Goal: Task Accomplishment & Management: Manage account settings

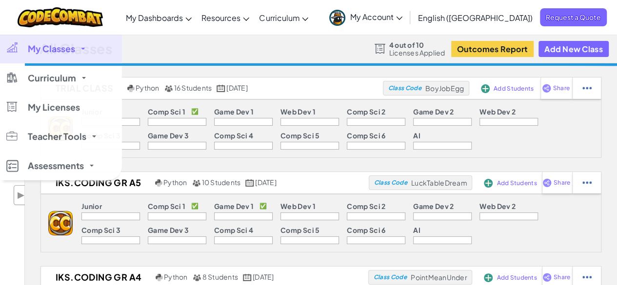
click at [52, 47] on span "My Classes" at bounding box center [51, 48] width 47 height 9
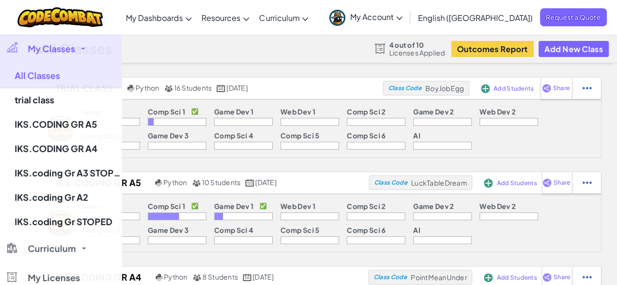
click at [52, 47] on span "My Classes" at bounding box center [51, 48] width 47 height 9
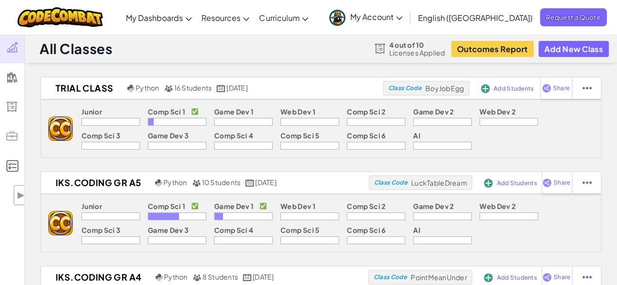
scroll to position [49, 0]
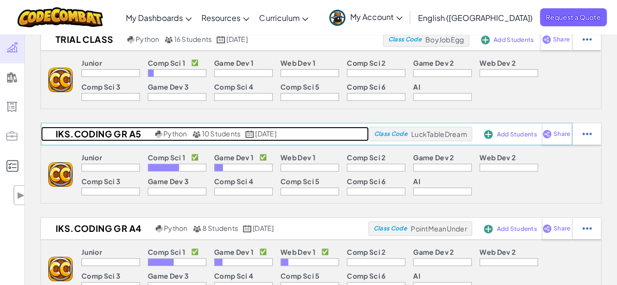
click at [106, 131] on h2 "IKS.CODING GR A5" at bounding box center [97, 134] width 112 height 15
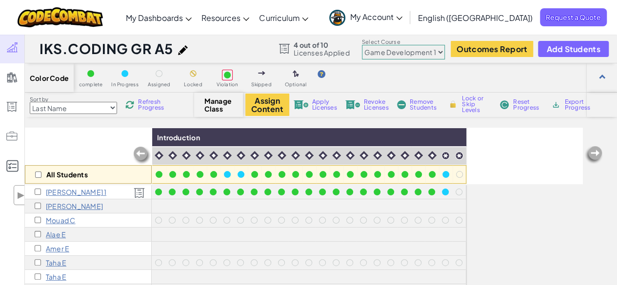
click at [377, 56] on select "Junior Introduction to Computer Science Game Development 1 Web Development 1 Co…" at bounding box center [403, 52] width 83 height 15
select select "560f1a9f22961295f9427742"
click at [362, 45] on select "Junior Introduction to Computer Science Game Development 1 Web Development 1 Co…" at bounding box center [403, 52] width 83 height 15
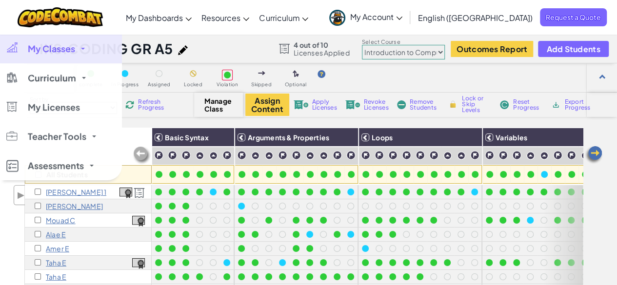
click at [30, 52] on span "My Classes" at bounding box center [51, 48] width 47 height 9
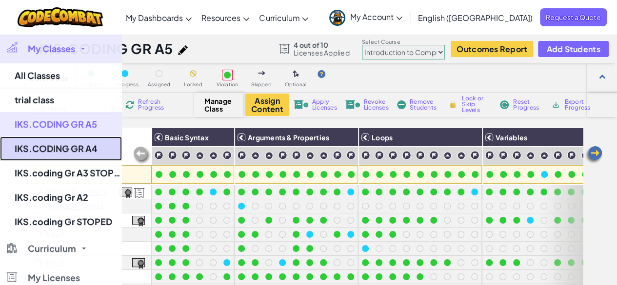
click at [72, 147] on link "IKS.CODING GR A4" at bounding box center [61, 149] width 122 height 24
select select "560f1a9f22961295f9427742"
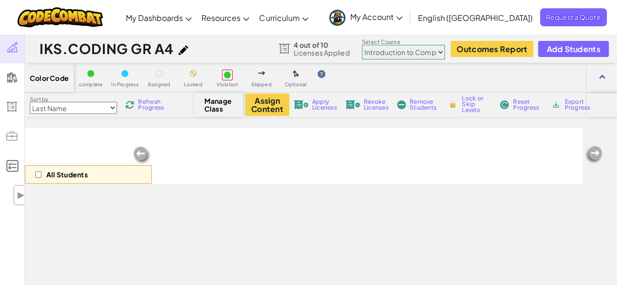
scroll to position [49, 0]
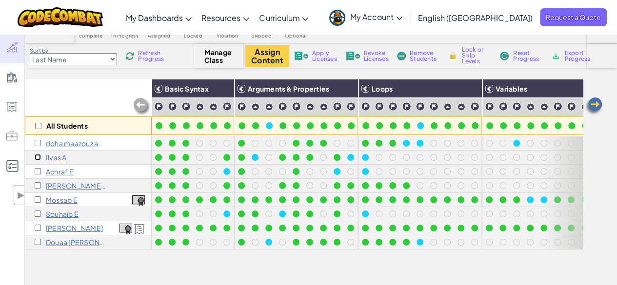
click at [38, 156] on input "checkbox" at bounding box center [38, 157] width 6 height 6
checkbox input "true"
click at [39, 172] on input "checkbox" at bounding box center [38, 171] width 6 height 6
checkbox input "true"
click at [40, 212] on input "checkbox" at bounding box center [38, 214] width 6 height 6
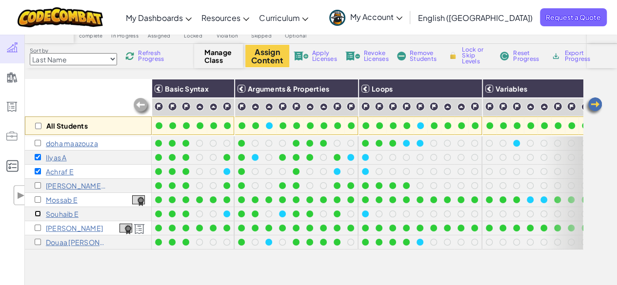
checkbox input "true"
click at [38, 228] on input "checkbox" at bounding box center [38, 228] width 6 height 6
checkbox input "true"
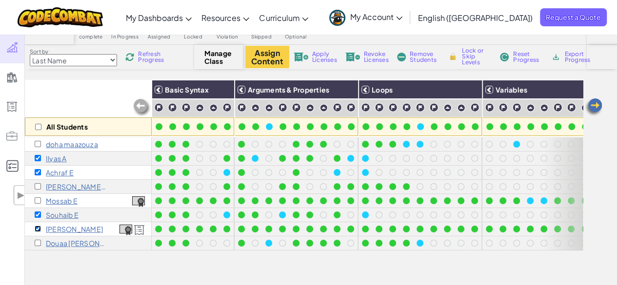
scroll to position [0, 0]
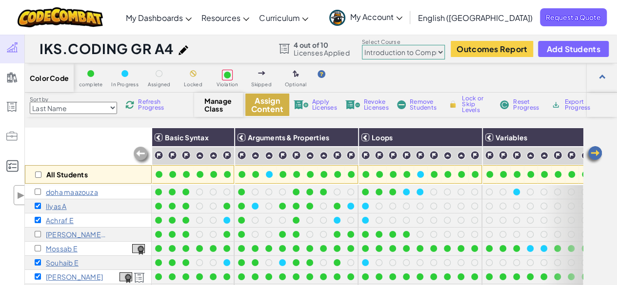
click at [261, 111] on button "Assign Content" at bounding box center [267, 105] width 44 height 22
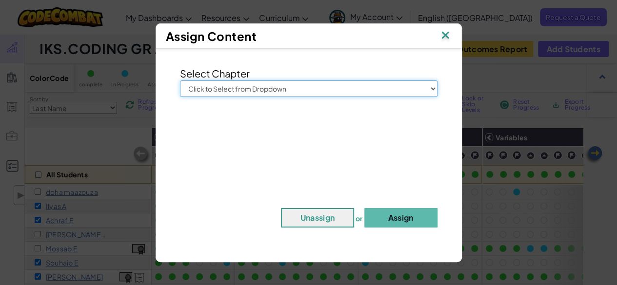
click at [276, 92] on select "Click to Select from Dropdown Junior Introduction to Computer Science Game Deve…" at bounding box center [309, 89] width 258 height 17
select select "Computer Science 2"
click at [180, 81] on select "Click to Select from Dropdown Junior Introduction to Computer Science Game Deve…" at bounding box center [309, 89] width 258 height 17
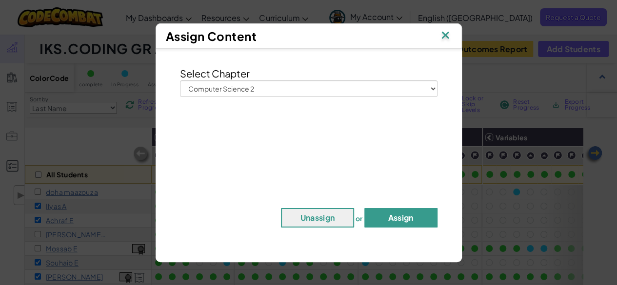
click at [416, 222] on button "Assign" at bounding box center [401, 218] width 73 height 20
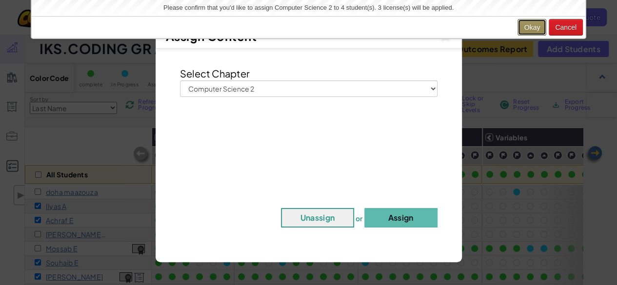
click at [535, 29] on button "Okay" at bounding box center [532, 27] width 29 height 17
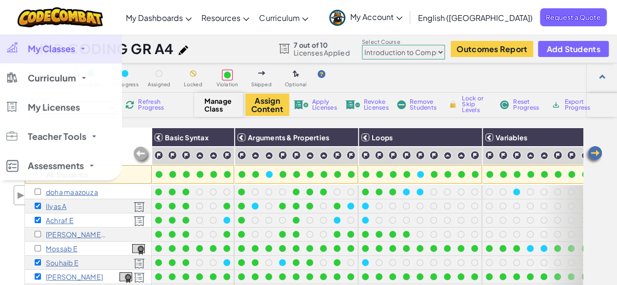
click at [52, 55] on link "My Classes" at bounding box center [61, 48] width 122 height 29
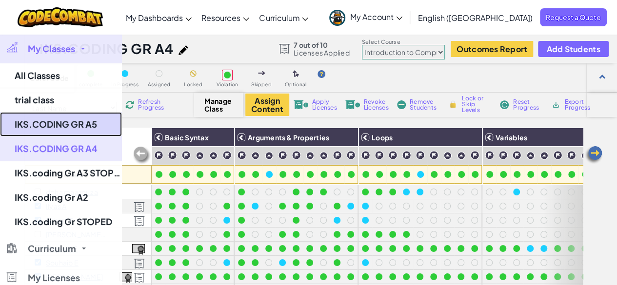
click at [69, 124] on link "IKS.CODING GR A5" at bounding box center [61, 124] width 122 height 24
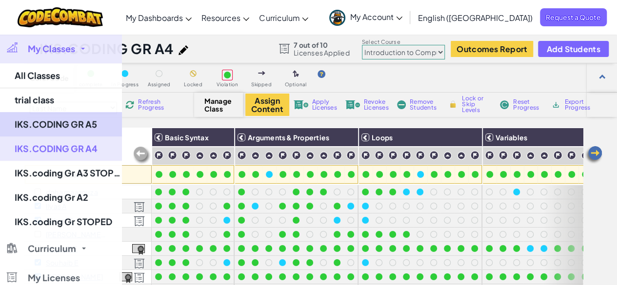
select select "560f1a9f22961295f9427742"
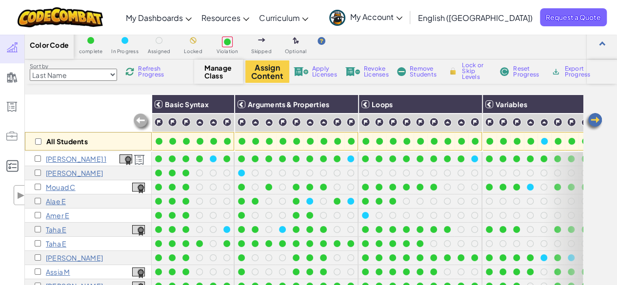
scroll to position [49, 0]
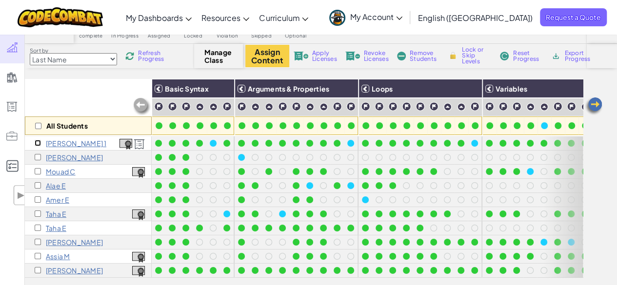
click at [37, 143] on input "checkbox" at bounding box center [38, 143] width 6 height 6
checkbox input "true"
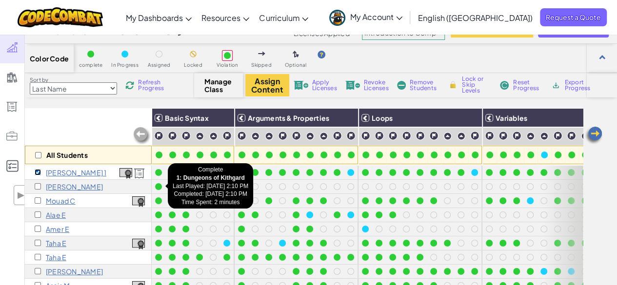
scroll to position [0, 0]
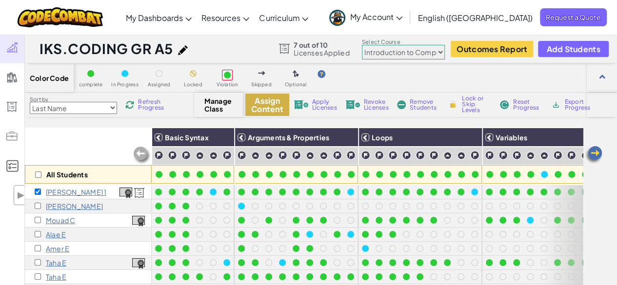
click at [264, 97] on button "Assign Content" at bounding box center [267, 105] width 44 height 22
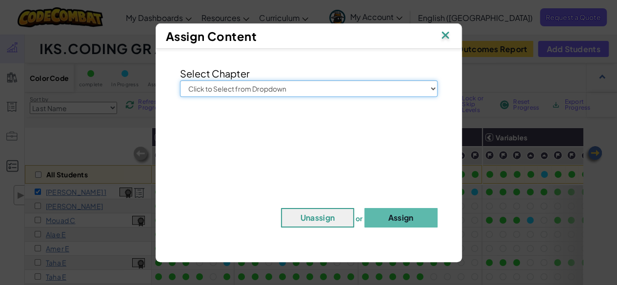
click at [335, 91] on select "Click to Select from Dropdown Junior Introduction to Computer Science Game Deve…" at bounding box center [309, 89] width 258 height 17
select select "Computer Science 2"
click at [180, 81] on select "Click to Select from Dropdown Junior Introduction to Computer Science Game Deve…" at bounding box center [309, 89] width 258 height 17
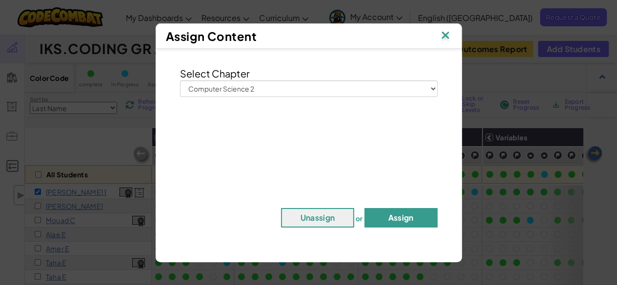
click at [380, 214] on button "Assign" at bounding box center [401, 218] width 73 height 20
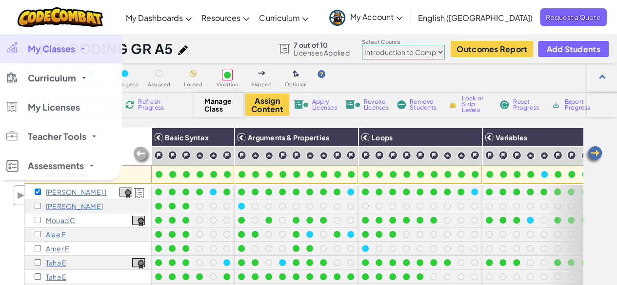
click at [24, 47] on link "My Classes" at bounding box center [61, 48] width 122 height 29
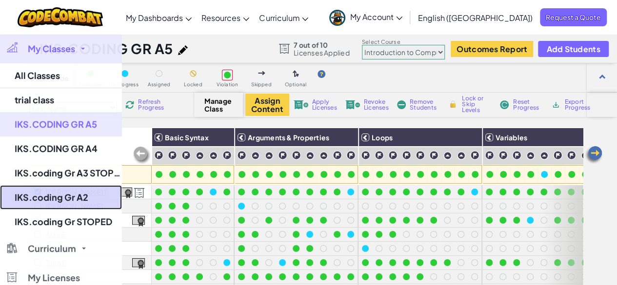
click at [84, 195] on link "IKS.coding Gr A2" at bounding box center [61, 197] width 122 height 24
select select "5632661322961295f9428638"
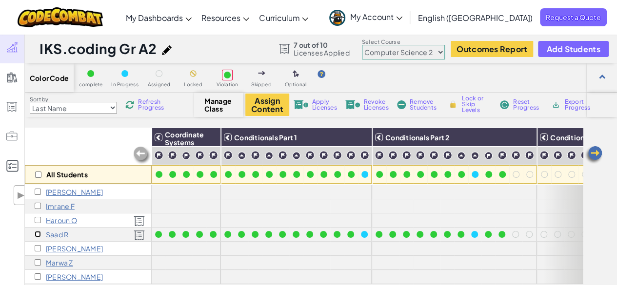
click at [36, 235] on input "checkbox" at bounding box center [38, 234] width 6 height 6
checkbox input "true"
click at [34, 220] on div "Haroun O" at bounding box center [88, 221] width 127 height 14
click at [37, 220] on input "checkbox" at bounding box center [38, 220] width 6 height 6
checkbox input "true"
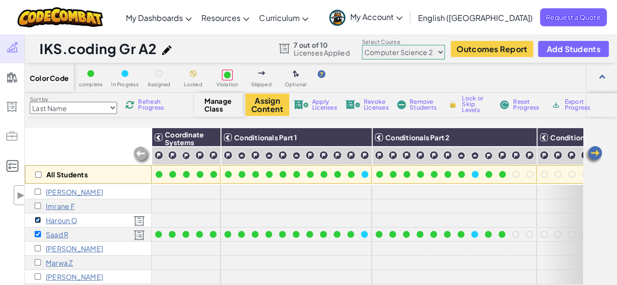
scroll to position [49, 0]
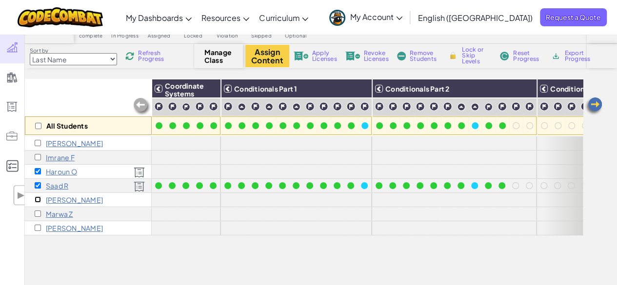
click at [37, 199] on input "checkbox" at bounding box center [38, 200] width 6 height 6
checkbox input "true"
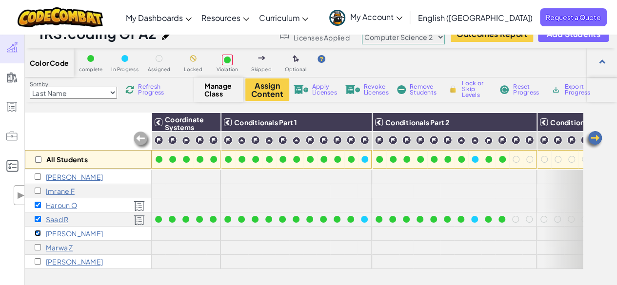
scroll to position [0, 0]
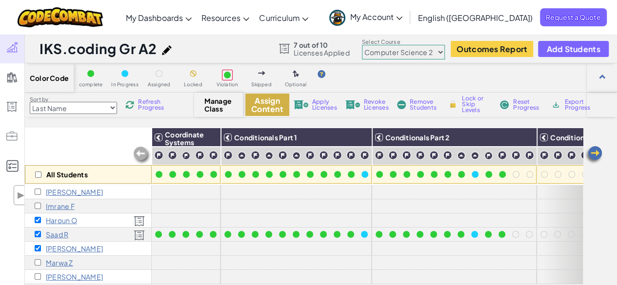
click at [269, 101] on button "Assign Content" at bounding box center [267, 105] width 44 height 22
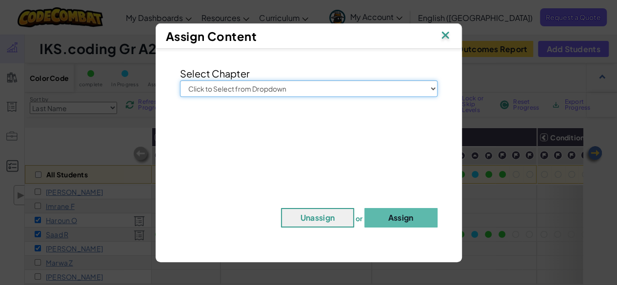
click at [266, 86] on select "Click to Select from Dropdown Junior Introduction to Computer Science Game Deve…" at bounding box center [309, 89] width 258 height 17
click at [261, 92] on select "Click to Select from Dropdown Junior Introduction to Computer Science Game Deve…" at bounding box center [309, 89] width 258 height 17
click at [227, 88] on select "Click to Select from Dropdown Junior Introduction to Computer Science Game Deve…" at bounding box center [309, 89] width 258 height 17
select select "Web Development 1"
click at [180, 81] on select "Click to Select from Dropdown Junior Introduction to Computer Science Game Deve…" at bounding box center [309, 89] width 258 height 17
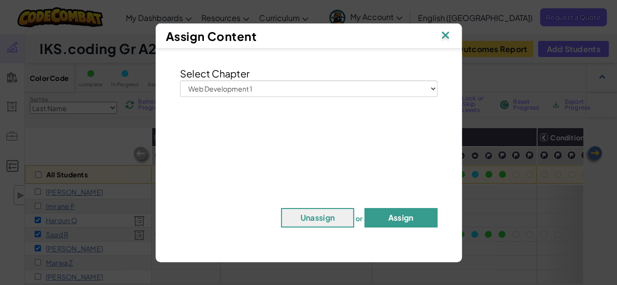
click at [396, 224] on button "Assign" at bounding box center [401, 218] width 73 height 20
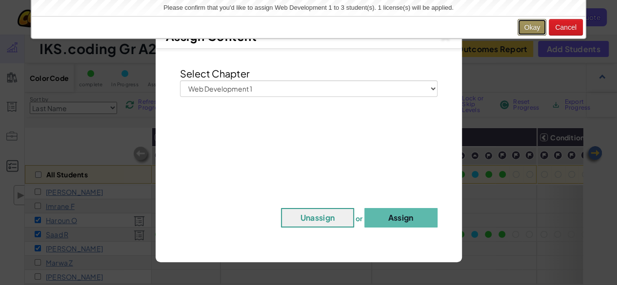
click at [524, 20] on button "Okay" at bounding box center [532, 27] width 29 height 17
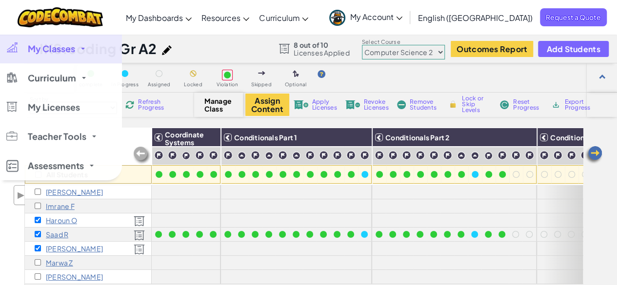
click at [24, 42] on link "My Classes" at bounding box center [61, 48] width 122 height 29
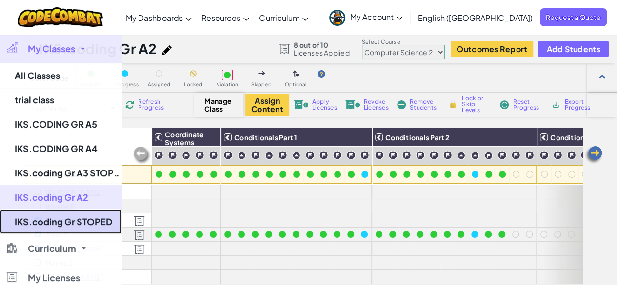
click at [90, 224] on link "IKS.coding Gr STOPED" at bounding box center [61, 222] width 122 height 24
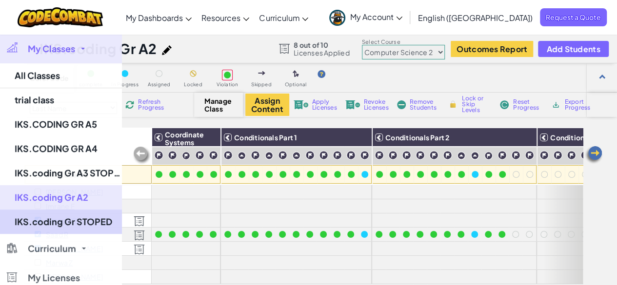
select select "560f1a9f22961295f9427742"
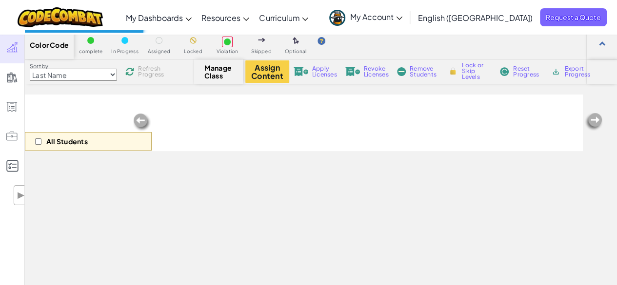
scroll to position [49, 0]
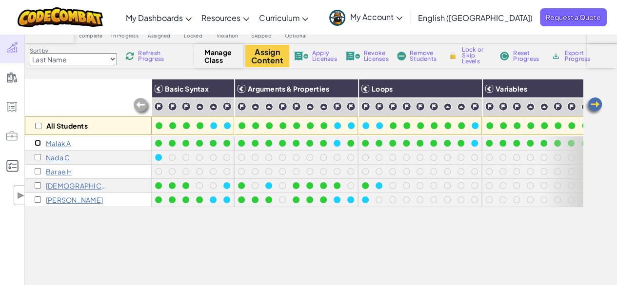
click at [35, 144] on input "checkbox" at bounding box center [38, 143] width 6 height 6
checkbox input "true"
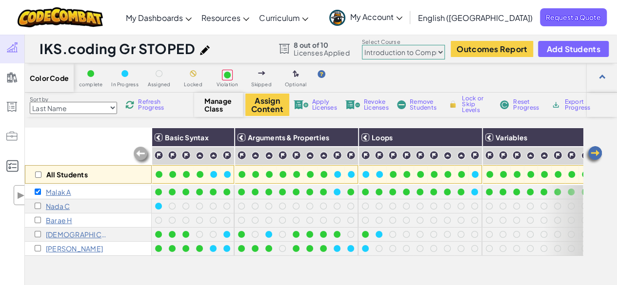
click at [317, 103] on span "Apply Licenses" at bounding box center [324, 105] width 25 height 12
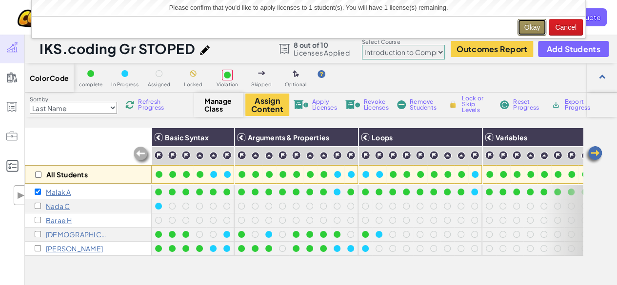
click at [527, 24] on button "Okay" at bounding box center [532, 27] width 29 height 17
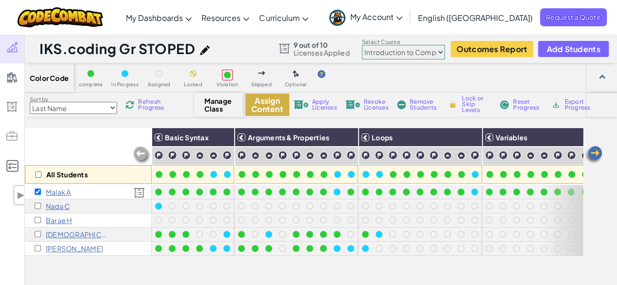
click at [264, 101] on button "Assign Content" at bounding box center [267, 105] width 44 height 22
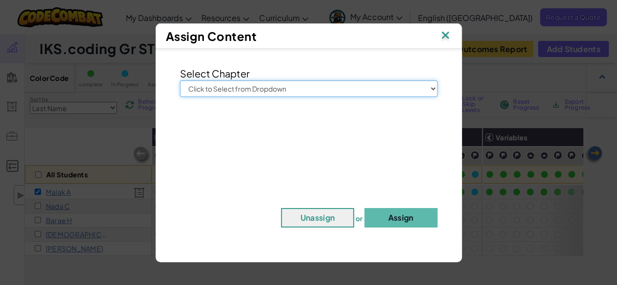
click at [310, 92] on select "Click to Select from Dropdown Junior Introduction to Computer Science Game Deve…" at bounding box center [309, 89] width 258 height 17
select select "Web Development 1"
click at [180, 81] on select "Click to Select from Dropdown Junior Introduction to Computer Science Game Deve…" at bounding box center [309, 89] width 258 height 17
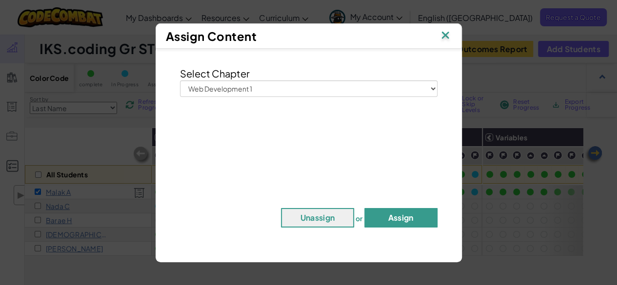
click at [383, 219] on button "Assign" at bounding box center [401, 218] width 73 height 20
